Goal: Find specific page/section: Find specific page/section

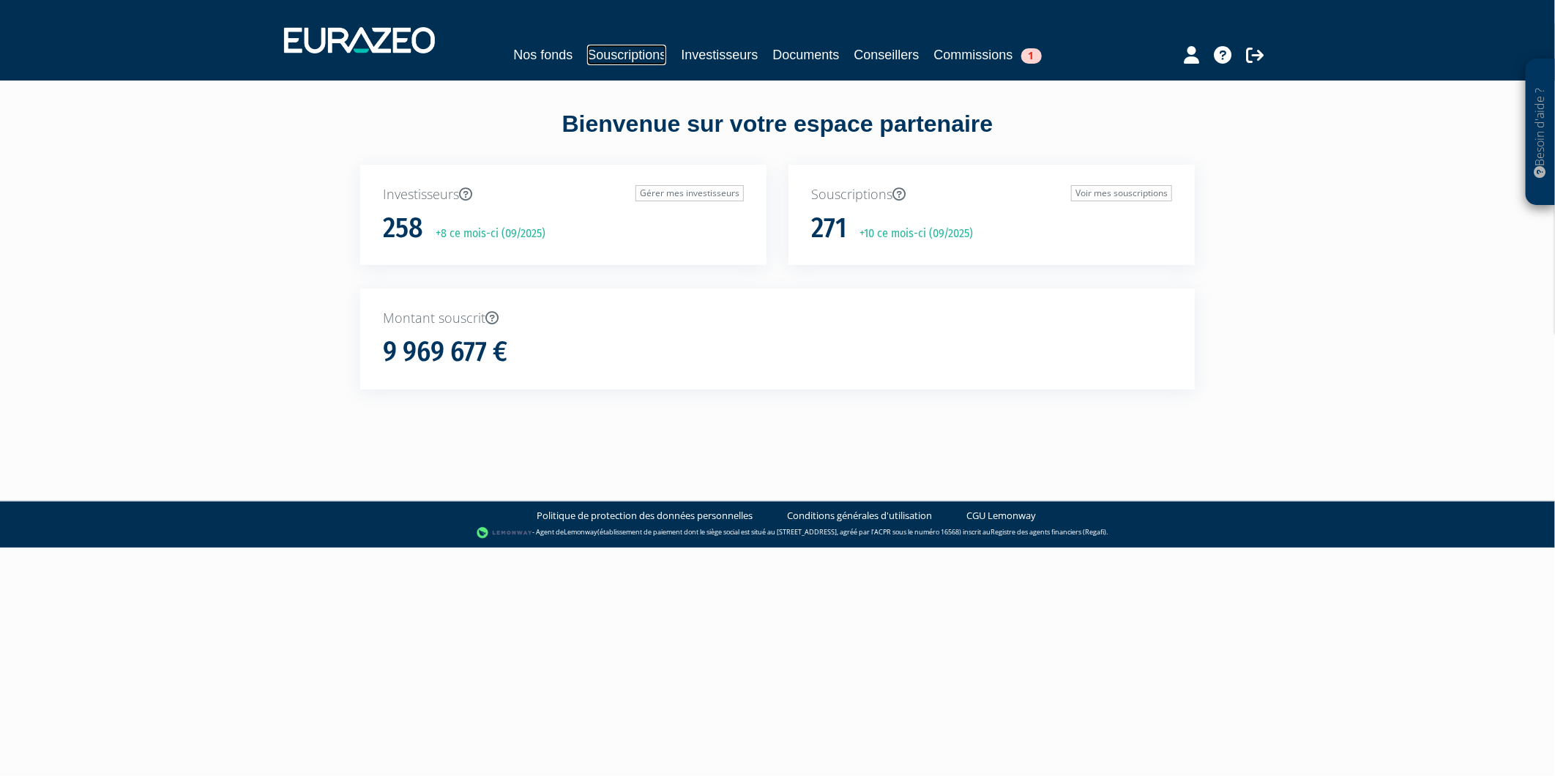
click at [639, 55] on link "Souscriptions" at bounding box center [626, 55] width 79 height 21
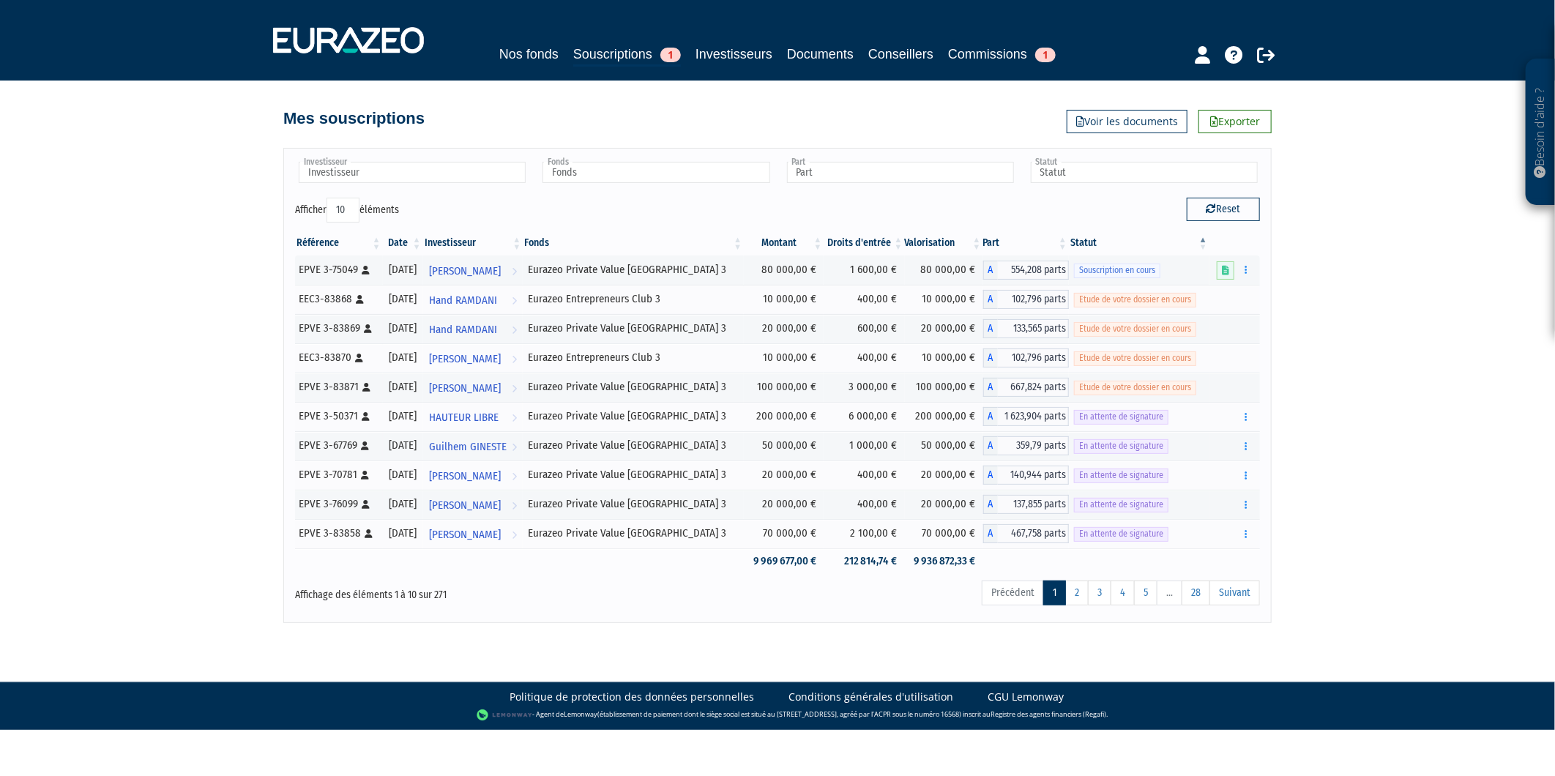
click at [357, 155] on div "Investisseur [PERSON_NAME] [PERSON_NAME] [PERSON_NAME] [PERSON_NAME] [PERSON_NA…" at bounding box center [777, 385] width 989 height 475
click at [360, 167] on input "text" at bounding box center [412, 172] width 227 height 21
type input "moate"
